Goal: Transaction & Acquisition: Purchase product/service

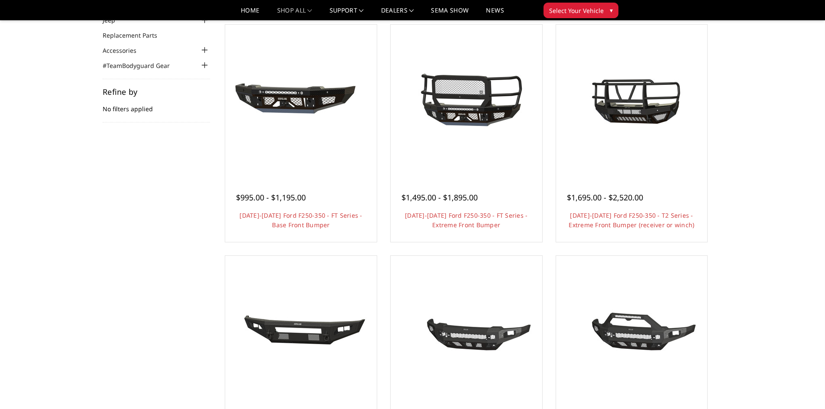
scroll to position [87, 0]
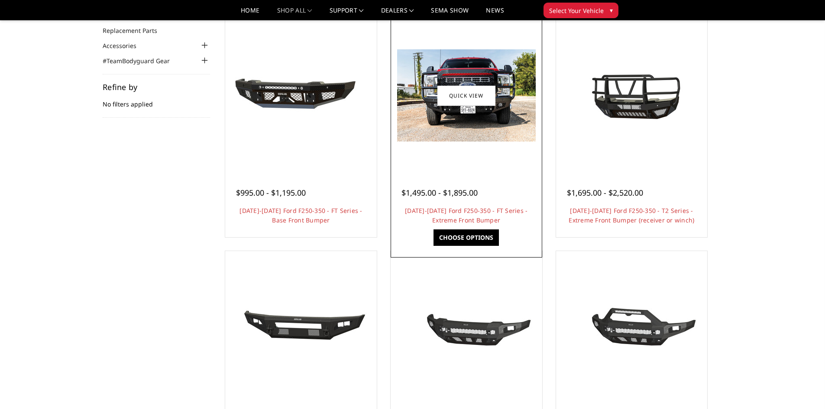
click at [418, 79] on img at bounding box center [466, 95] width 139 height 92
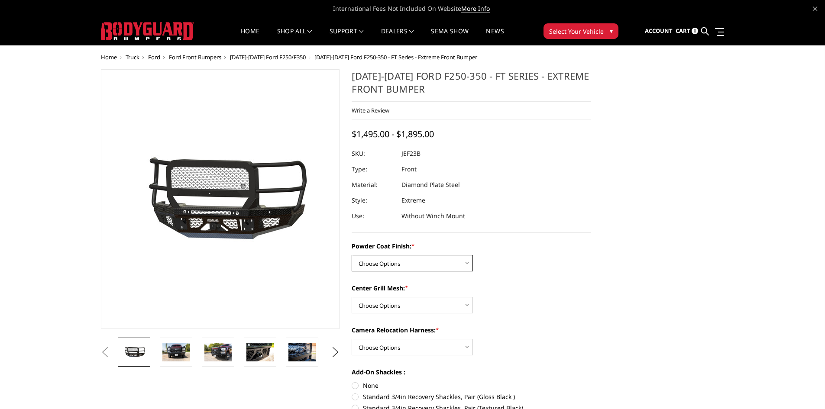
click at [436, 267] on select "Choose Options Bare Metal Gloss Black Powder Coat Textured Black Powder Coat" at bounding box center [411, 263] width 121 height 16
select select "3264"
click at [351, 255] on select "Choose Options Bare Metal Gloss Black Powder Coat Textured Black Powder Coat" at bounding box center [411, 263] width 121 height 16
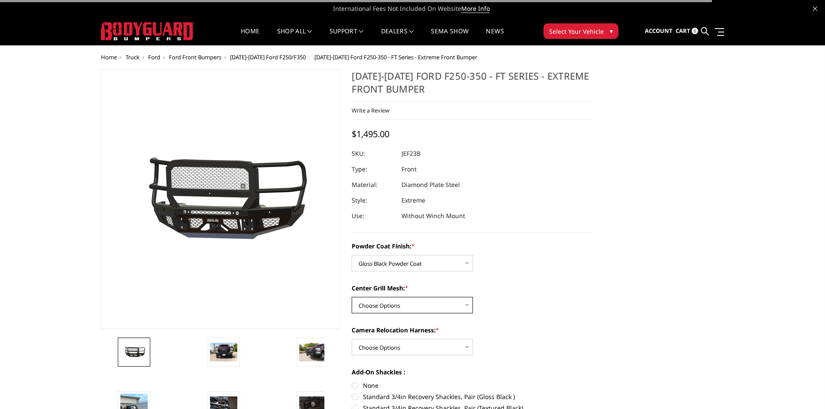
click at [437, 302] on select "Choose Options WITH Expanded Metal in Center Grill WITHOUT Expanded Metal in Ce…" at bounding box center [411, 305] width 121 height 16
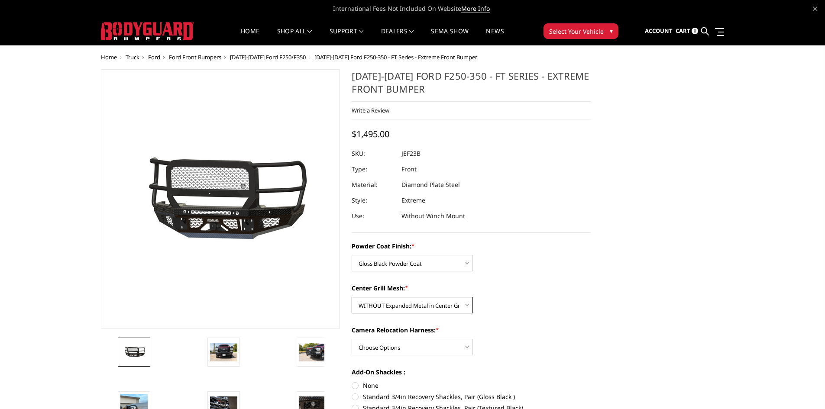
click at [351, 297] on select "Choose Options WITH Expanded Metal in Center Grill WITHOUT Expanded Metal in Ce…" at bounding box center [411, 305] width 121 height 16
click at [439, 306] on select "Choose Options WITH Expanded Metal in Center Grill WITHOUT Expanded Metal in Ce…" at bounding box center [411, 305] width 121 height 16
select select "3266"
click at [351, 297] on select "Choose Options WITH Expanded Metal in Center Grill WITHOUT Expanded Metal in Ce…" at bounding box center [411, 305] width 121 height 16
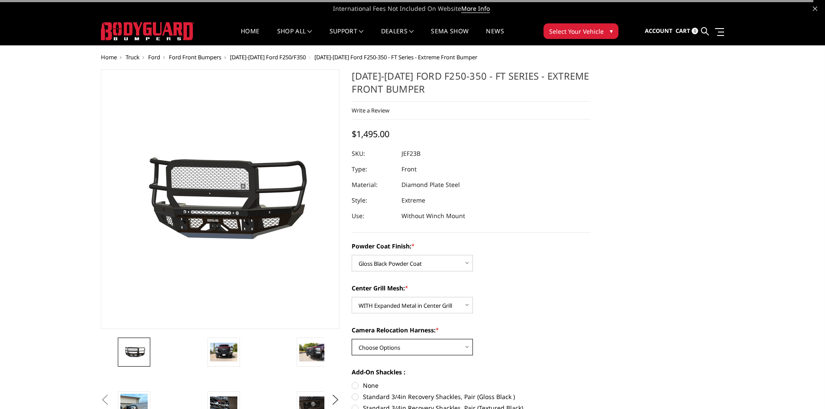
click at [437, 346] on select "Choose Options WITH Camera Relocation Harness WITHOUT Camera Relocation Harness" at bounding box center [411, 347] width 121 height 16
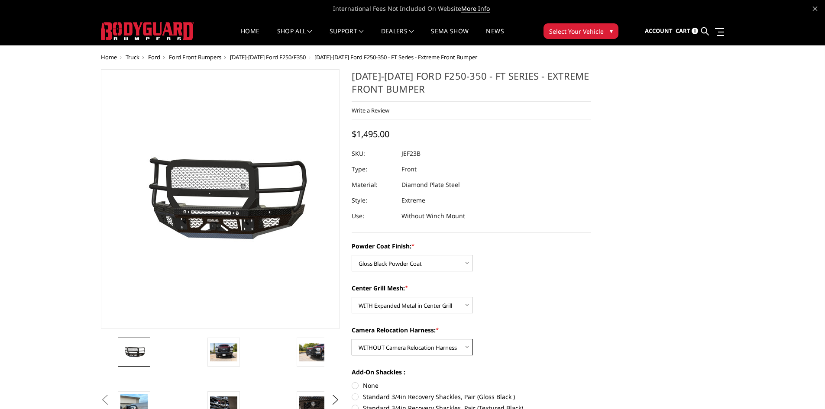
click at [351, 339] on select "Choose Options WITH Camera Relocation Harness WITHOUT Camera Relocation Harness" at bounding box center [411, 347] width 121 height 16
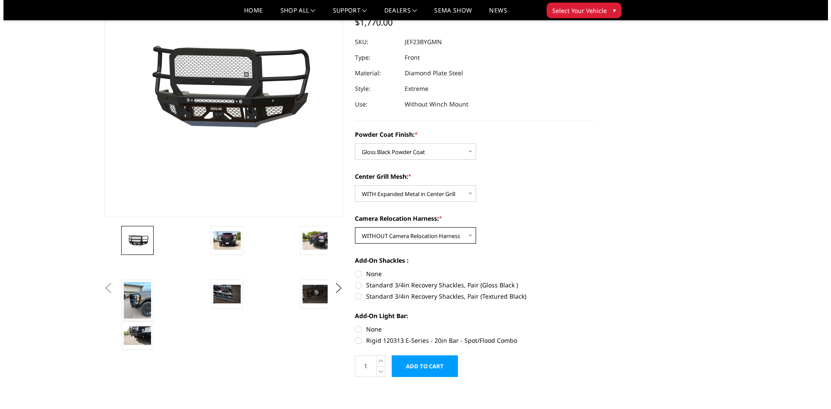
scroll to position [87, 0]
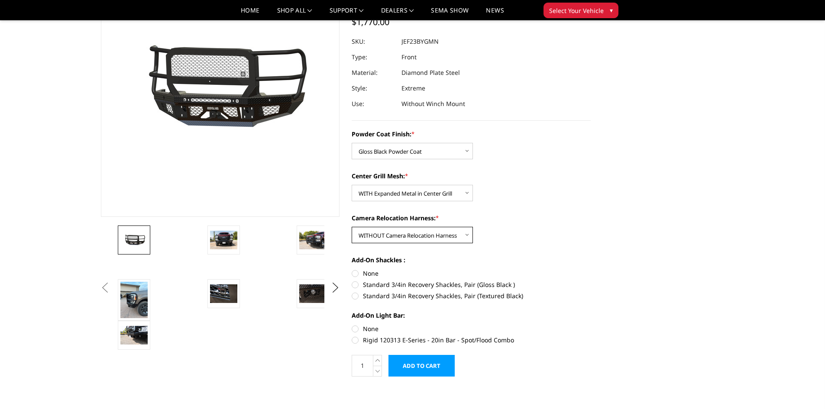
click at [428, 239] on select "Choose Options WITH Camera Relocation Harness WITHOUT Camera Relocation Harness" at bounding box center [411, 235] width 121 height 16
select select "3268"
click at [351, 227] on select "Choose Options WITH Camera Relocation Harness WITHOUT Camera Relocation Harness" at bounding box center [411, 235] width 121 height 16
click at [367, 275] on label "None" at bounding box center [470, 273] width 239 height 9
click at [352, 269] on input "None" at bounding box center [351, 269] width 0 height 0
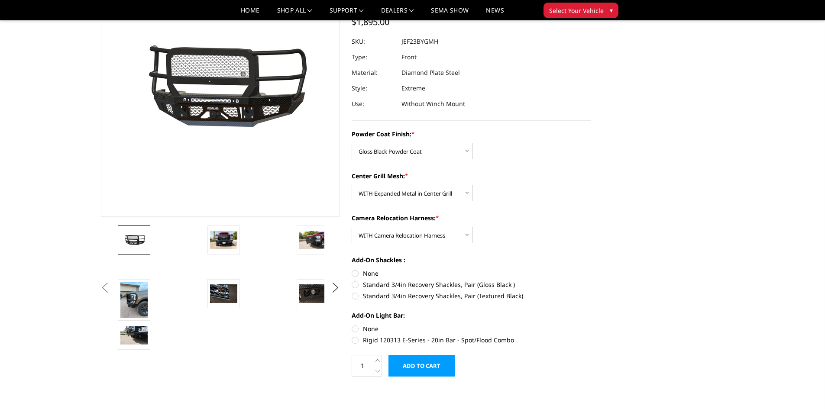
radio input "true"
click at [371, 330] on label "None" at bounding box center [470, 328] width 239 height 9
click at [352, 325] on input "None" at bounding box center [351, 324] width 0 height 0
radio input "true"
click at [414, 361] on input "Add to Cart" at bounding box center [421, 366] width 66 height 22
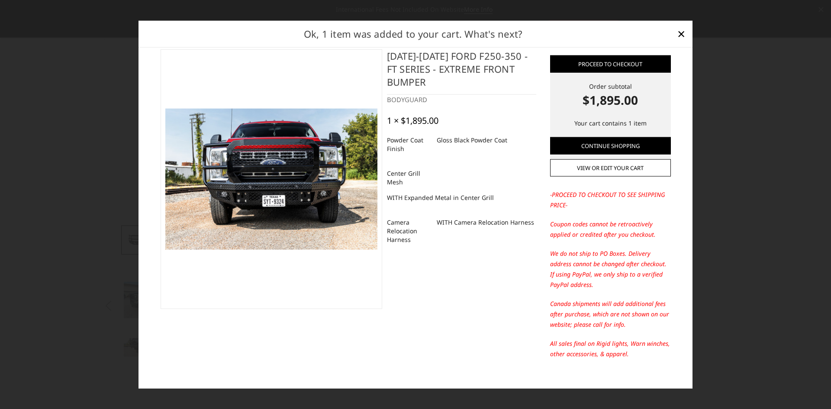
scroll to position [0, 0]
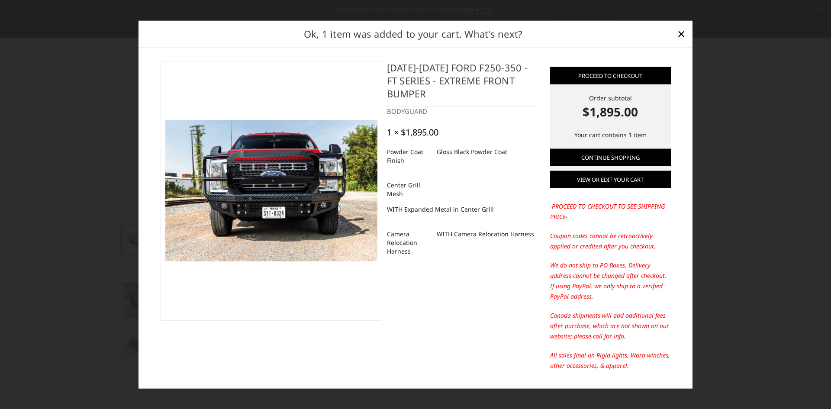
click at [603, 174] on link "View or edit your cart" at bounding box center [610, 179] width 121 height 17
